Goal: Information Seeking & Learning: Learn about a topic

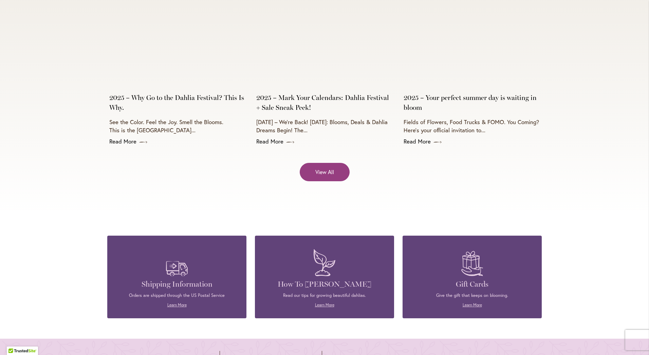
scroll to position [2751, 0]
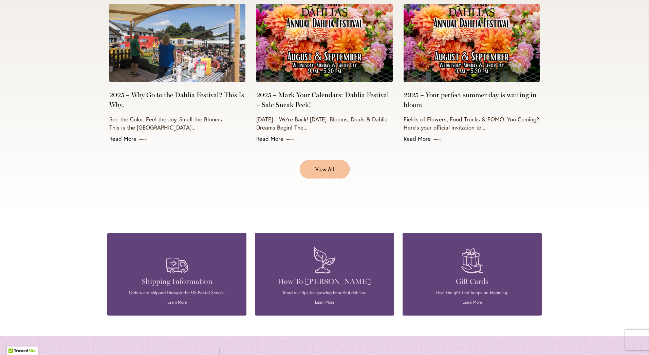
click at [318, 165] on span "View All" at bounding box center [325, 169] width 19 height 8
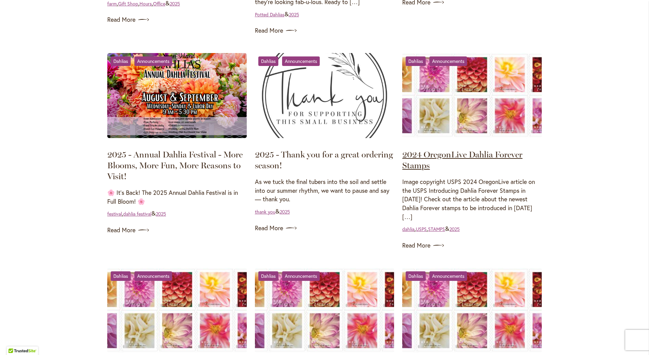
scroll to position [306, 0]
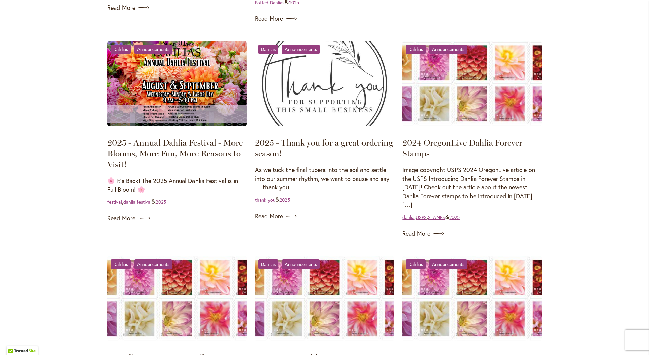
click at [122, 219] on link "Read More" at bounding box center [177, 218] width 140 height 11
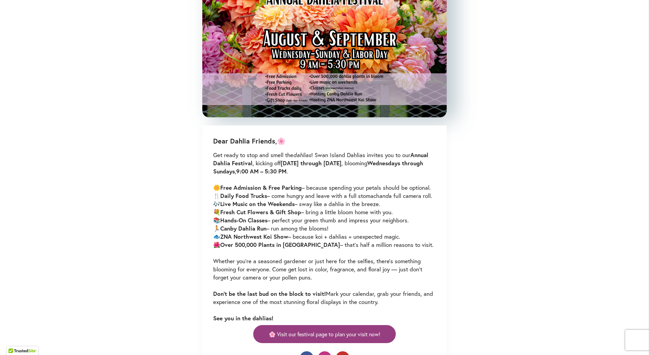
scroll to position [340, 0]
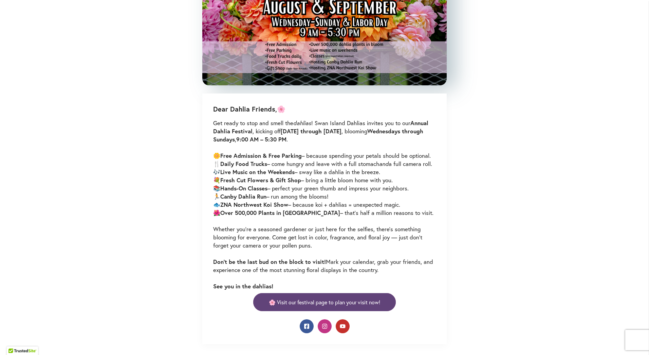
click at [295, 306] on span "🌸 Visit our festival page to plan your visit now!" at bounding box center [324, 302] width 111 height 8
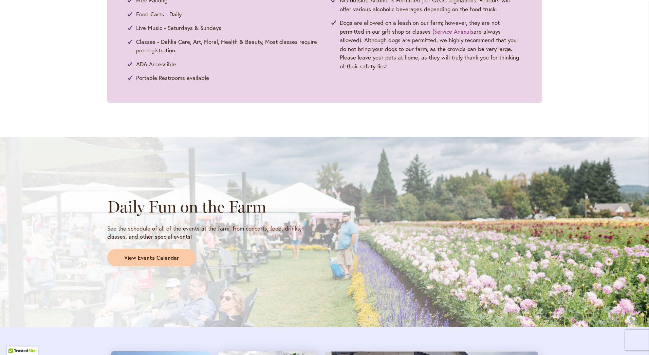
scroll to position [442, 0]
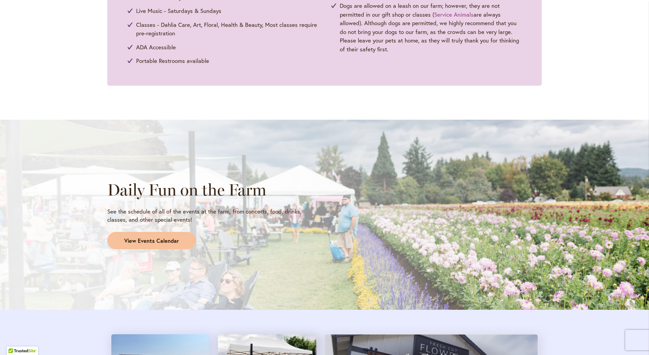
click at [138, 239] on span "View Events Calendar" at bounding box center [151, 241] width 55 height 8
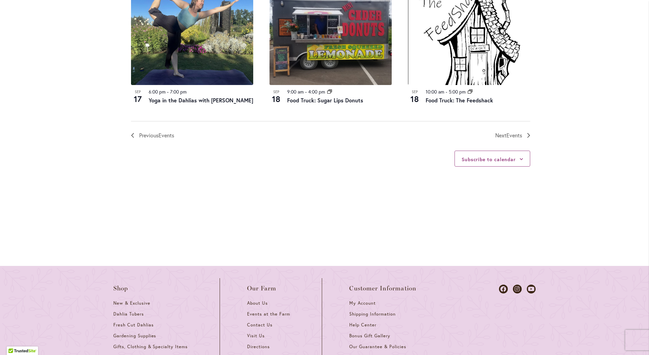
scroll to position [849, 0]
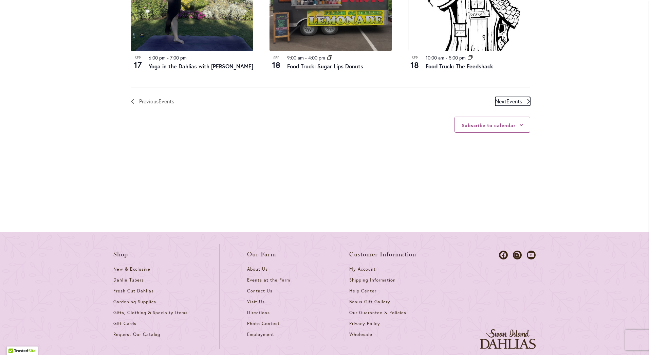
click at [527, 99] on icon "Next Events" at bounding box center [528, 101] width 3 height 5
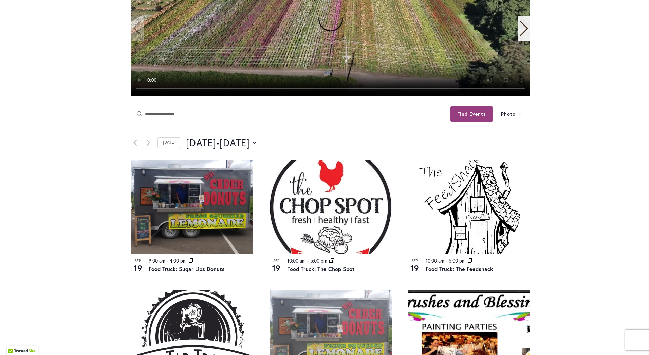
scroll to position [204, 0]
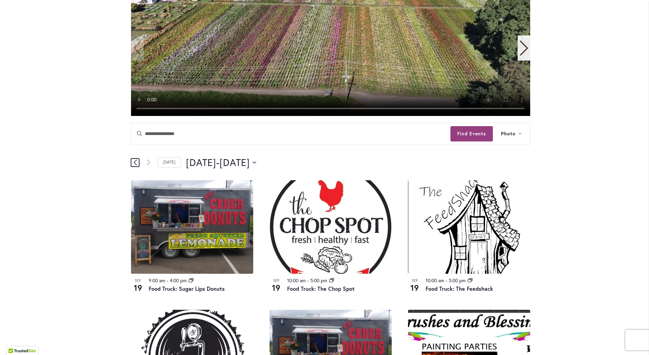
click at [133, 163] on icon "Previous Events" at bounding box center [134, 162] width 3 height 6
